Goal: Check status: Check status

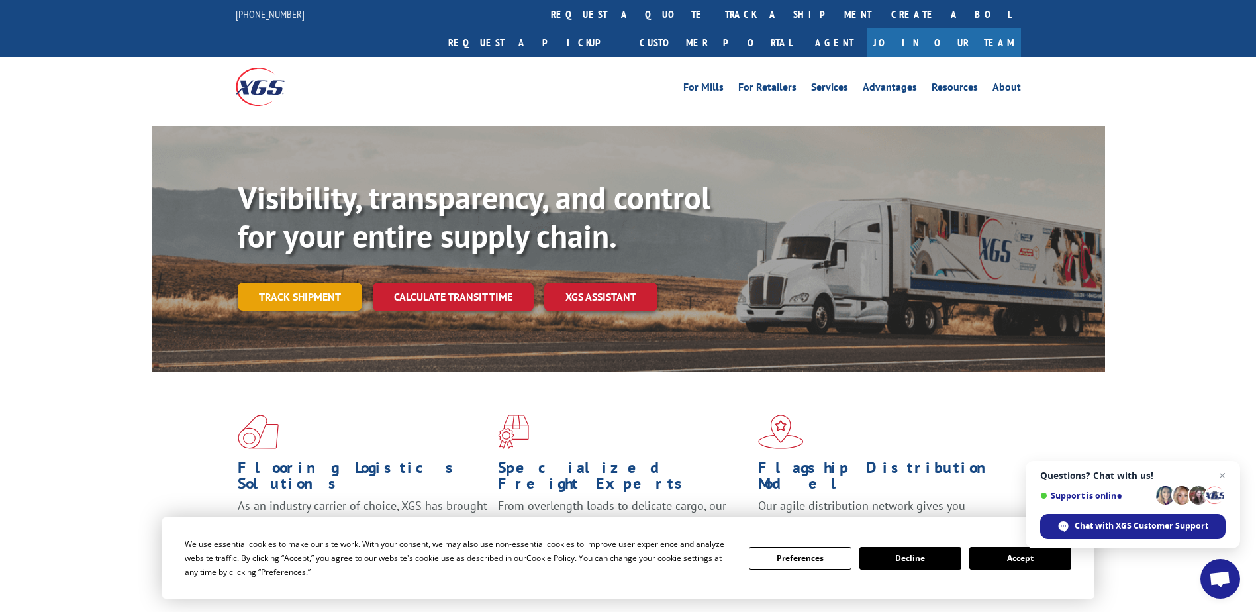
click at [311, 283] on link "Track shipment" at bounding box center [300, 297] width 124 height 28
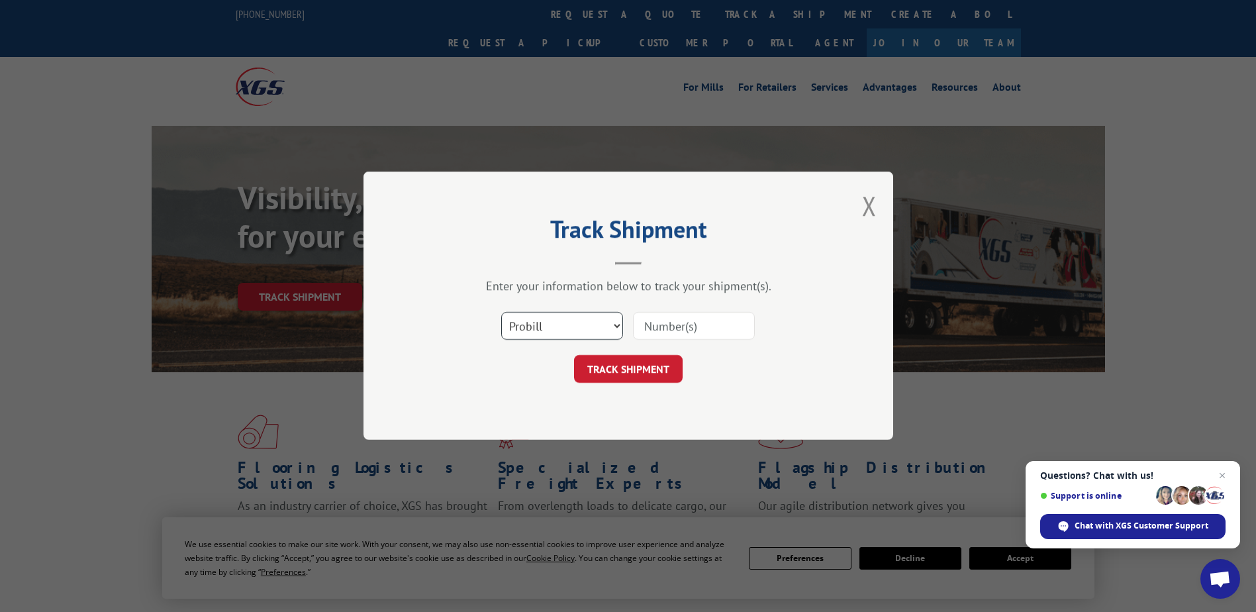
click at [597, 323] on select "Select category... Probill BOL PO" at bounding box center [562, 327] width 122 height 28
select select "bol"
click at [501, 313] on select "Select category... Probill BOL PO" at bounding box center [562, 327] width 122 height 28
click at [688, 326] on input at bounding box center [694, 327] width 122 height 28
type input "242721"
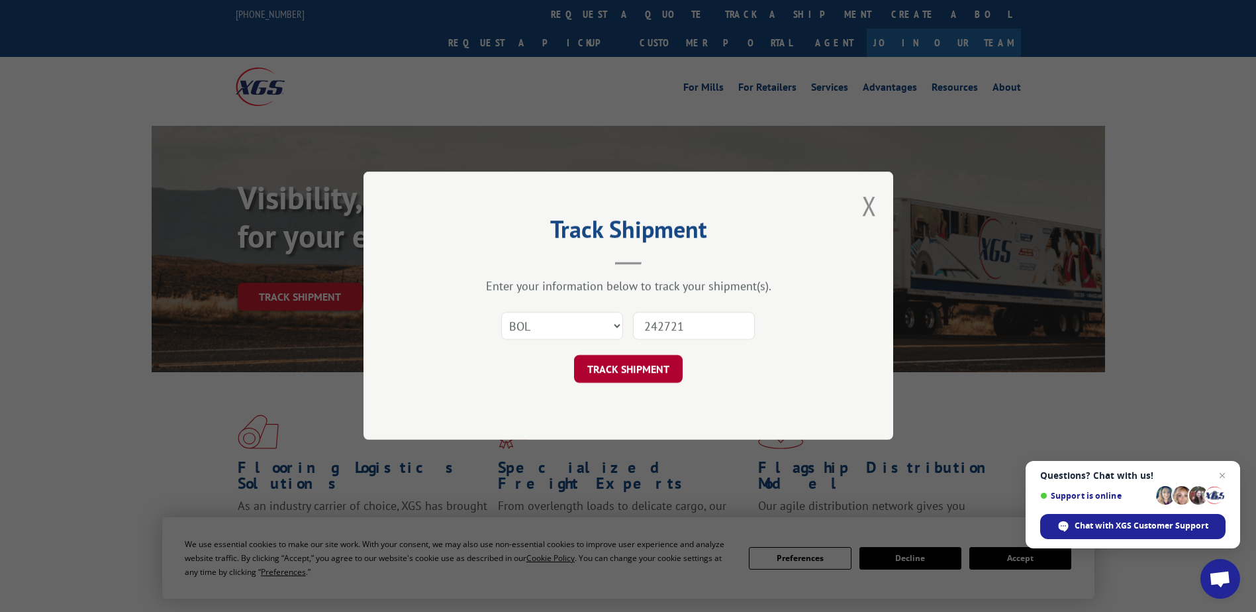
click at [646, 370] on button "TRACK SHIPMENT" at bounding box center [628, 370] width 109 height 28
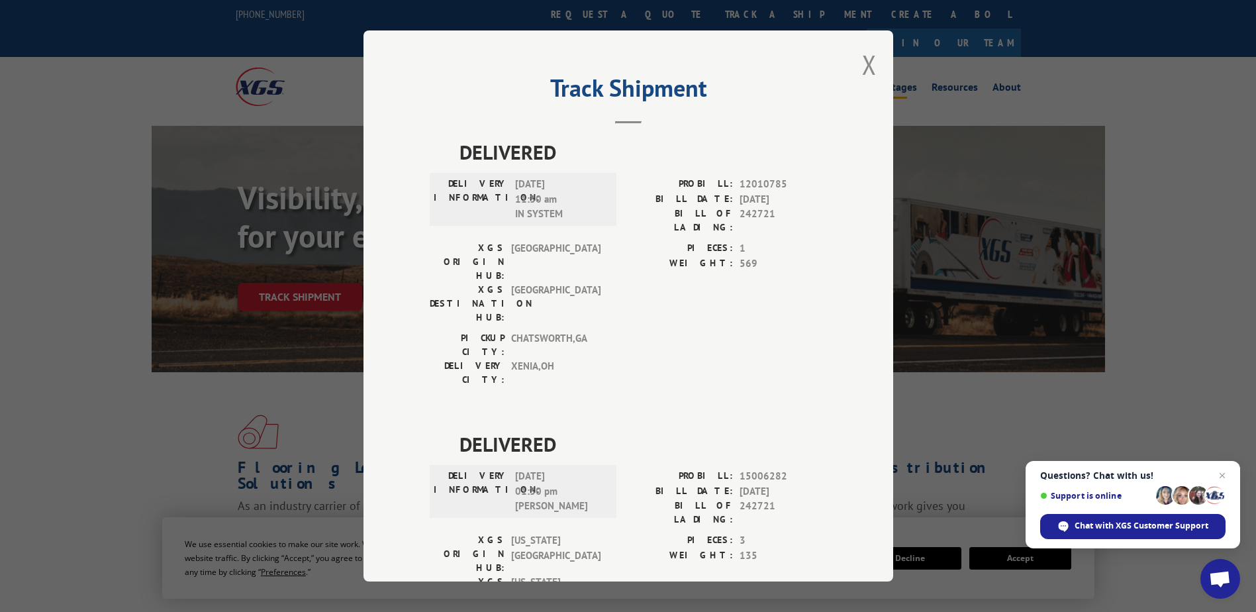
click at [862, 62] on button "Close modal" at bounding box center [869, 64] width 15 height 35
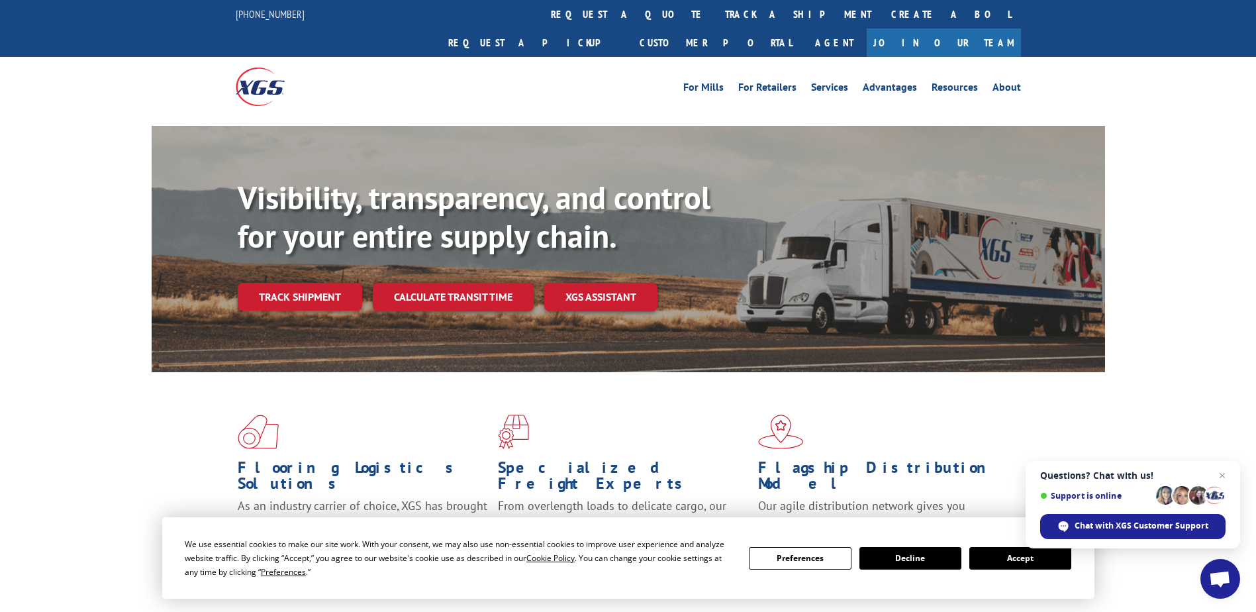
click at [283, 283] on link "Track shipment" at bounding box center [300, 297] width 124 height 28
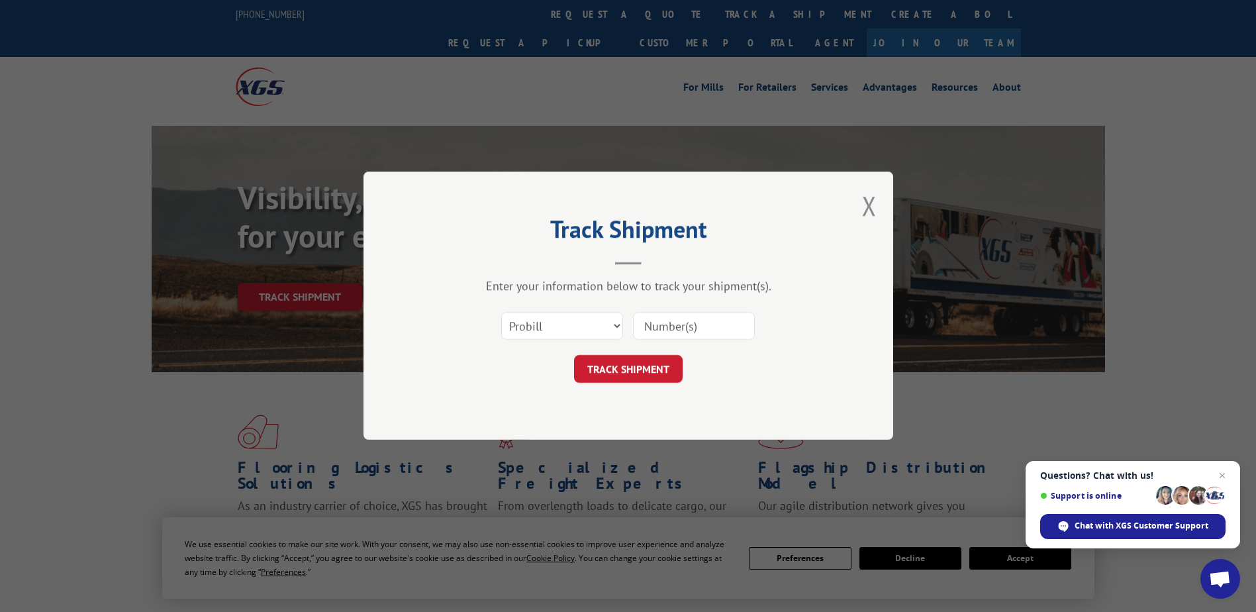
click at [713, 328] on input at bounding box center [694, 327] width 122 height 28
type input "242721"
click at [634, 369] on button "TRACK SHIPMENT" at bounding box center [628, 370] width 109 height 28
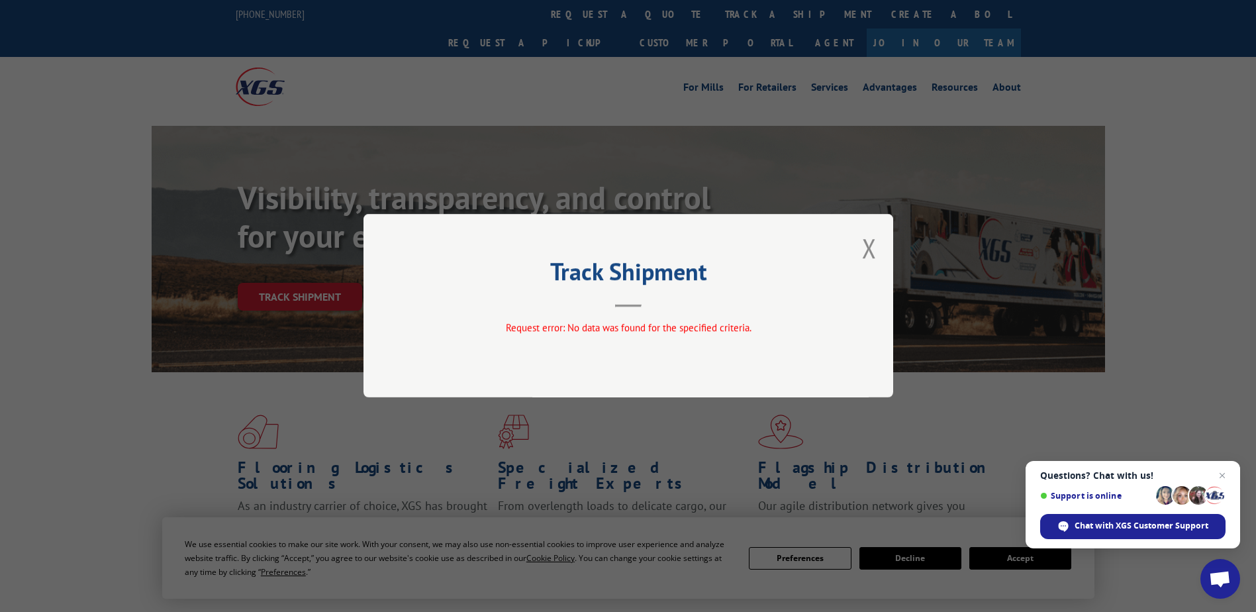
click at [868, 243] on button "Close modal" at bounding box center [869, 247] width 15 height 35
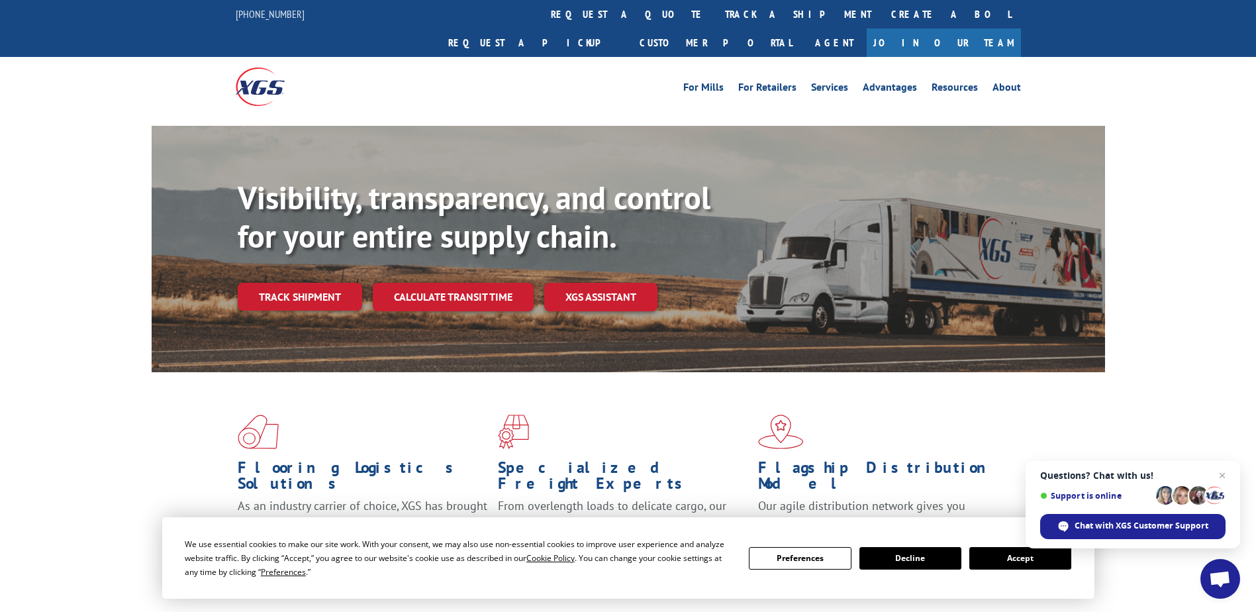
click at [289, 283] on link "Track shipment" at bounding box center [300, 297] width 124 height 28
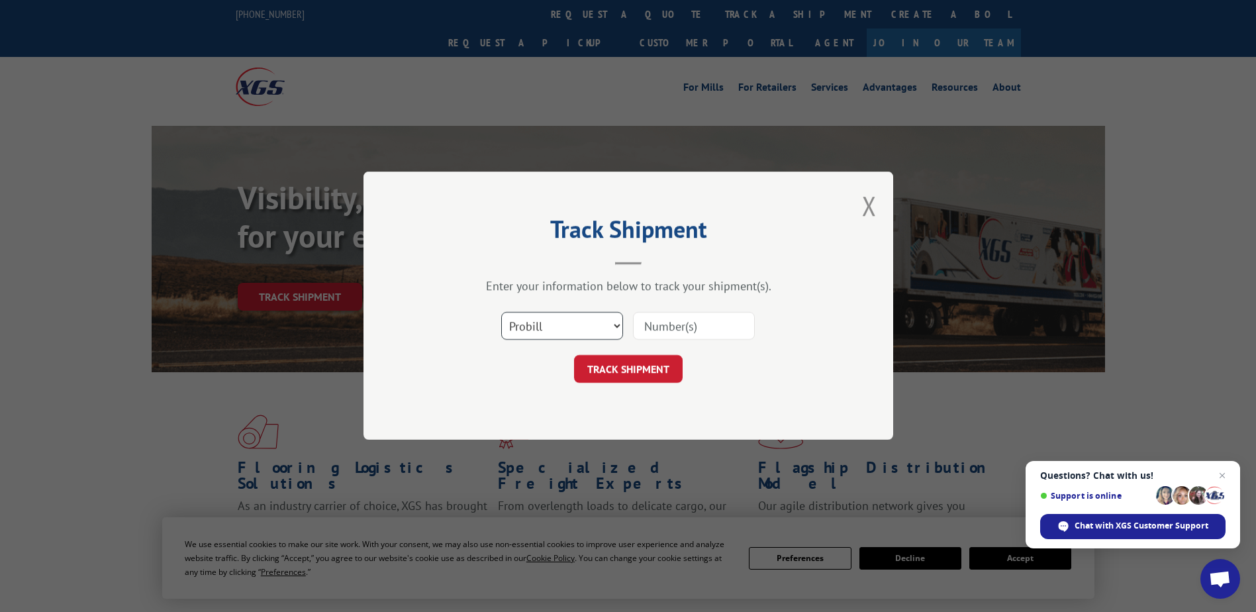
click at [606, 322] on select "Select category... Probill BOL PO" at bounding box center [562, 327] width 122 height 28
select select "po"
click at [501, 313] on select "Select category... Probill BOL PO" at bounding box center [562, 327] width 122 height 28
click at [679, 328] on input at bounding box center [694, 327] width 122 height 28
type input "242721"
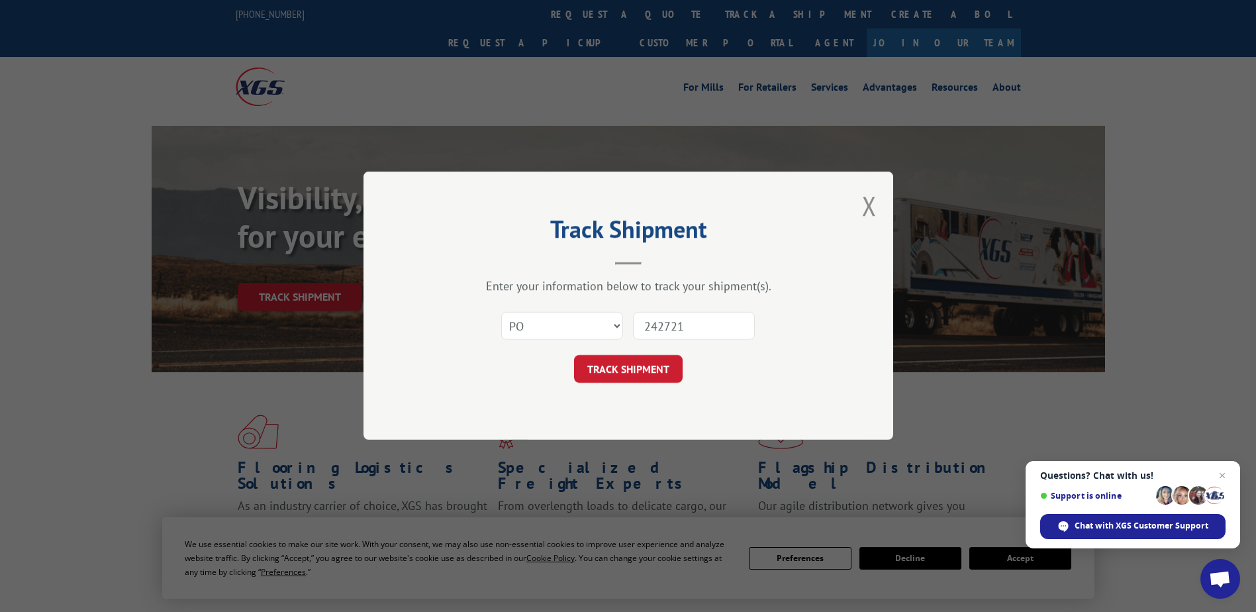
click at [620, 353] on form "Select category... Probill BOL PO 242721 TRACK SHIPMENT" at bounding box center [628, 344] width 397 height 79
click at [616, 368] on button "TRACK SHIPMENT" at bounding box center [628, 370] width 109 height 28
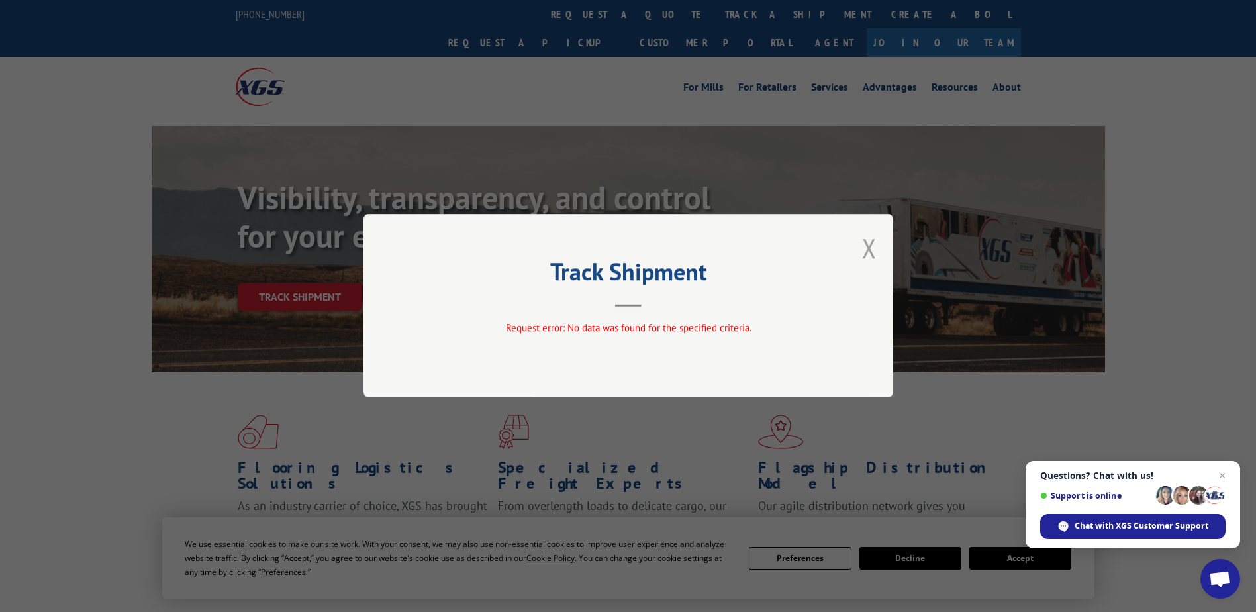
click at [873, 250] on button "Close modal" at bounding box center [869, 247] width 15 height 35
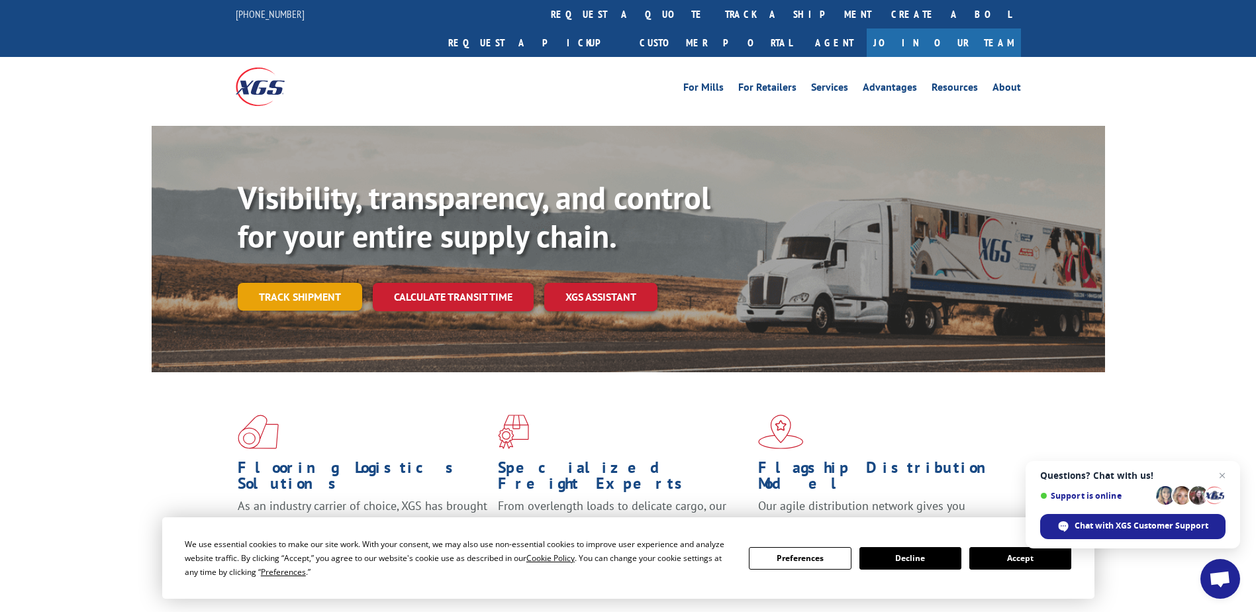
click at [307, 283] on link "Track shipment" at bounding box center [300, 297] width 124 height 28
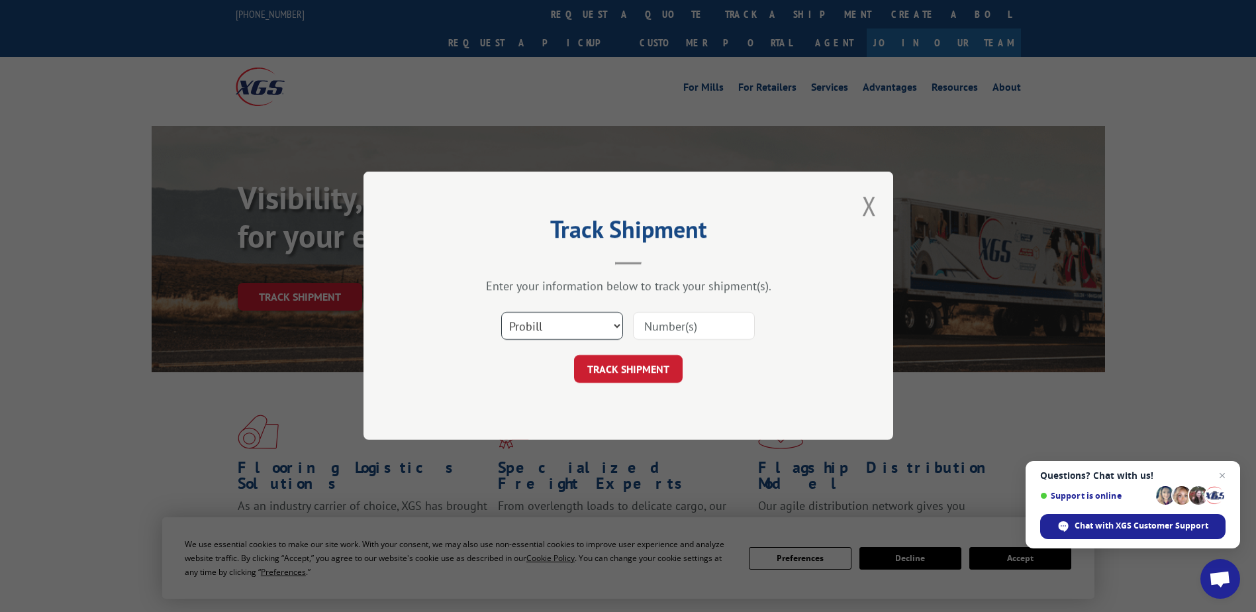
click at [582, 322] on select "Select category... Probill BOL PO" at bounding box center [562, 327] width 122 height 28
select select "bol"
click at [501, 313] on select "Select category... Probill BOL PO" at bounding box center [562, 327] width 122 height 28
drag, startPoint x: 703, startPoint y: 329, endPoint x: 579, endPoint y: 322, distance: 124.7
click at [579, 322] on div "Select category... Probill BOL PO" at bounding box center [628, 327] width 397 height 44
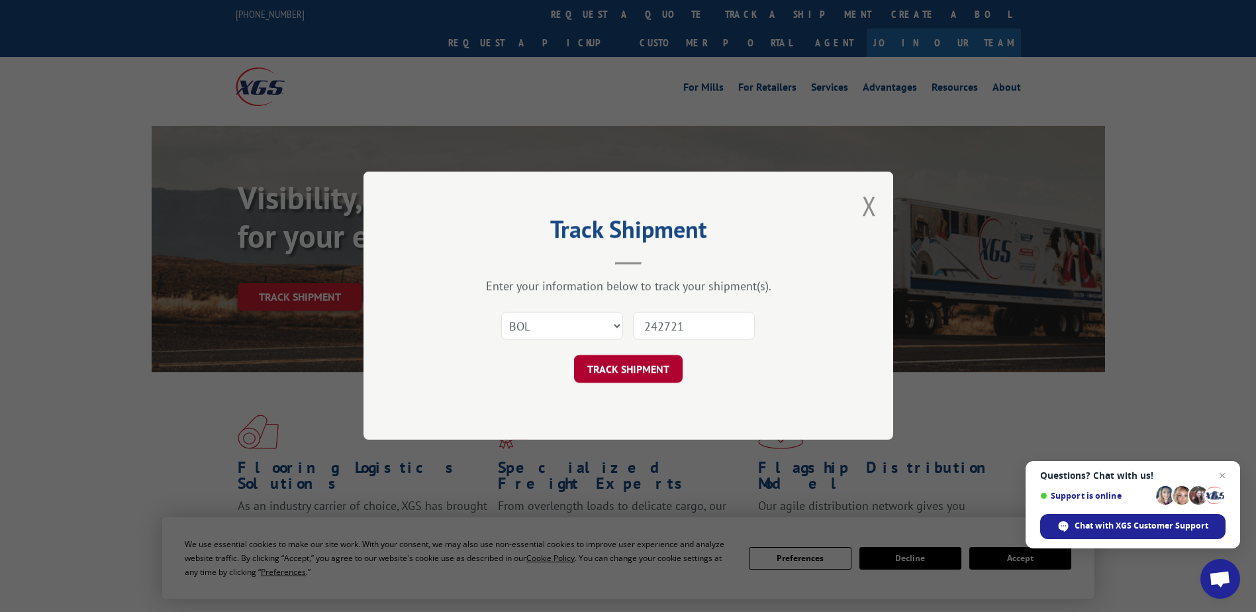
type input "242721"
click at [617, 368] on button "TRACK SHIPMENT" at bounding box center [628, 370] width 109 height 28
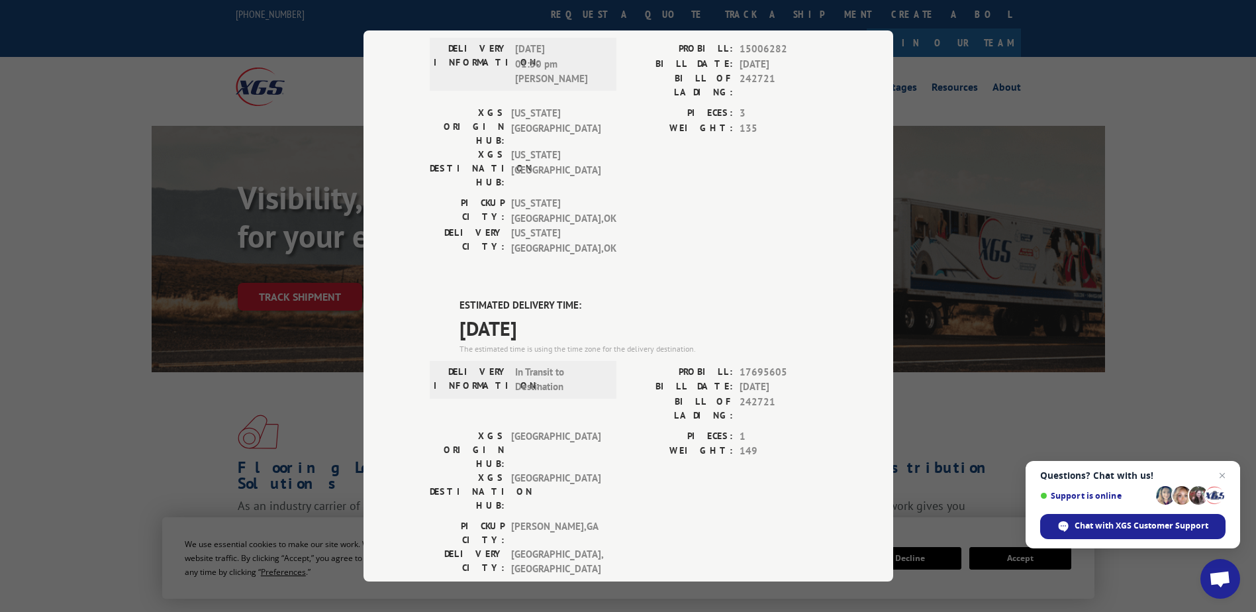
scroll to position [423, 0]
